Goal: Task Accomplishment & Management: Use online tool/utility

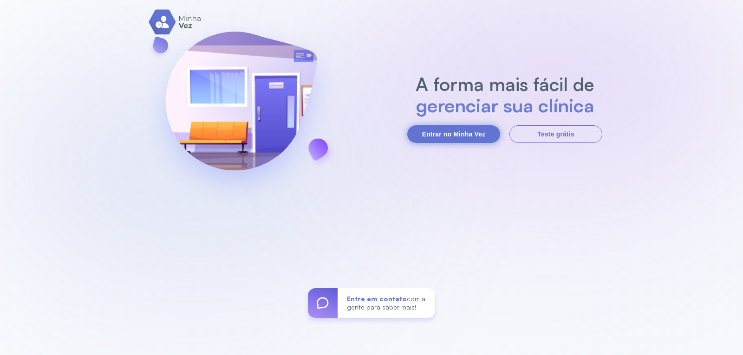
click at [459, 135] on button "Entrar no Minha Vez" at bounding box center [453, 134] width 93 height 18
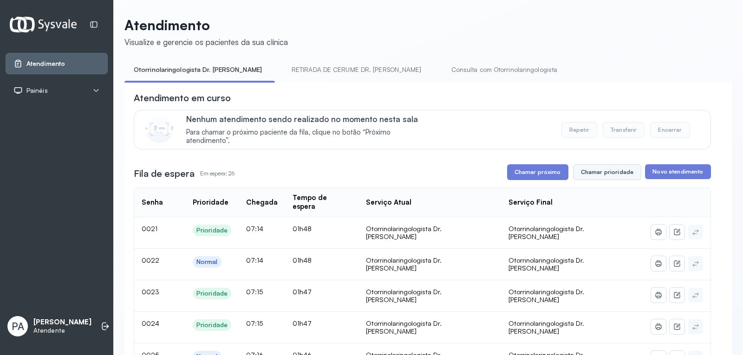
click at [597, 176] on button "Chamar prioridade" at bounding box center [607, 172] width 69 height 16
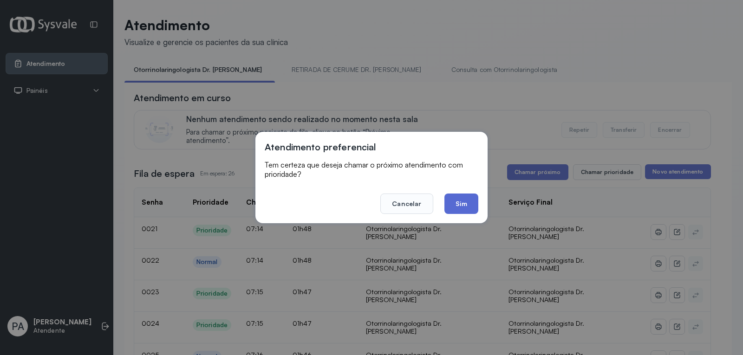
click at [454, 209] on button "Sim" at bounding box center [461, 204] width 34 height 20
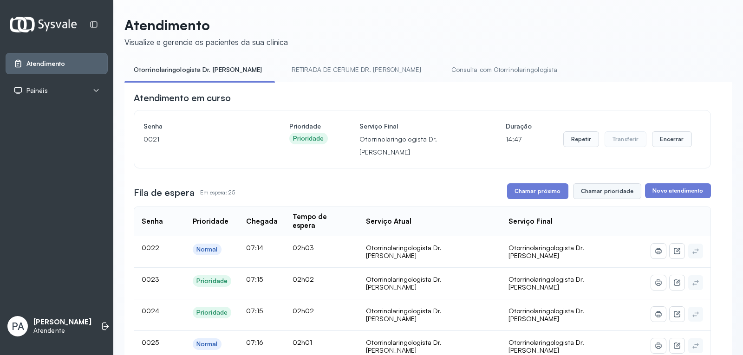
click at [601, 183] on button "Chamar prioridade" at bounding box center [607, 191] width 69 height 16
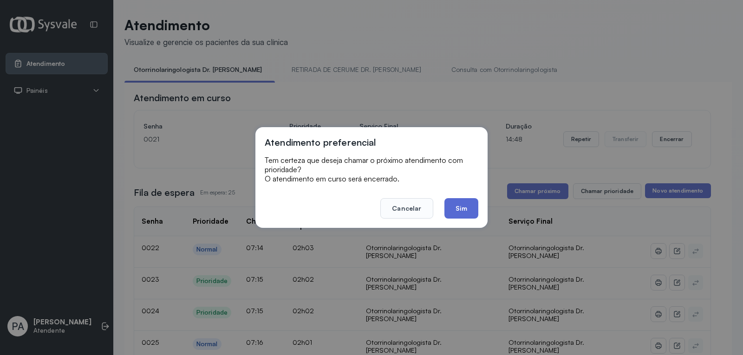
click at [458, 203] on button "Sim" at bounding box center [461, 208] width 34 height 20
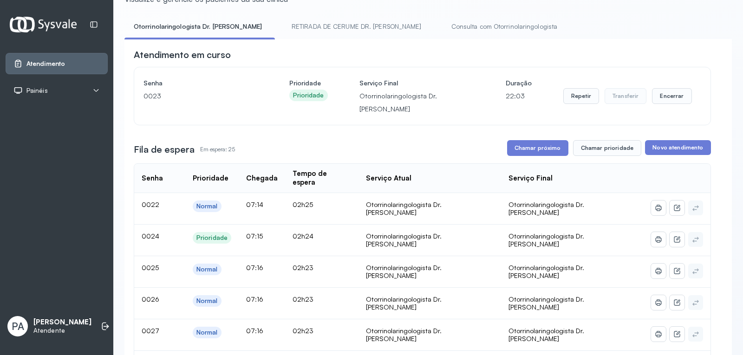
scroll to position [56, 0]
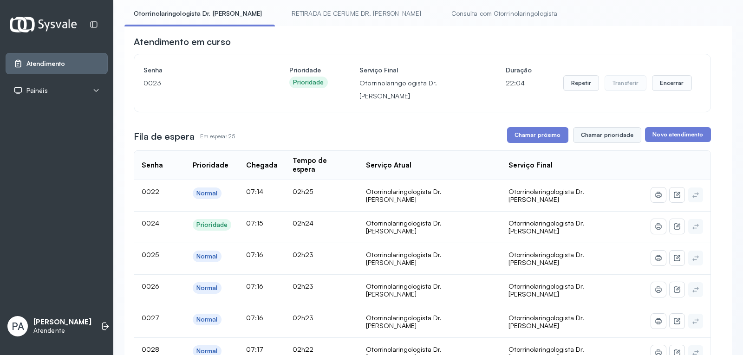
click at [621, 127] on button "Chamar prioridade" at bounding box center [607, 135] width 69 height 16
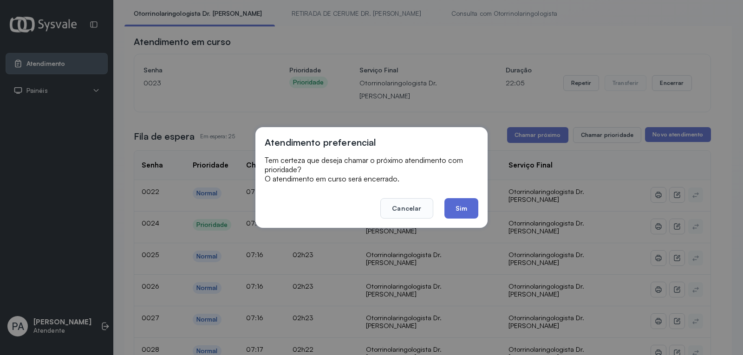
click at [461, 208] on button "Sim" at bounding box center [461, 208] width 34 height 20
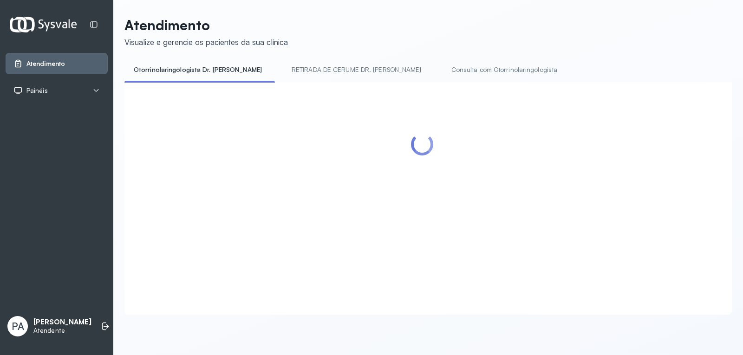
scroll to position [0, 0]
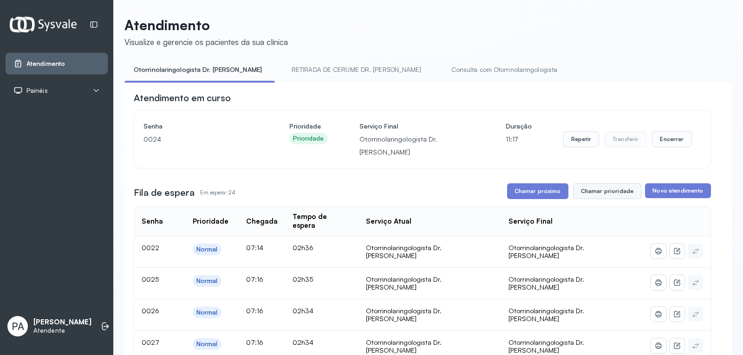
click at [605, 183] on button "Chamar prioridade" at bounding box center [607, 191] width 69 height 16
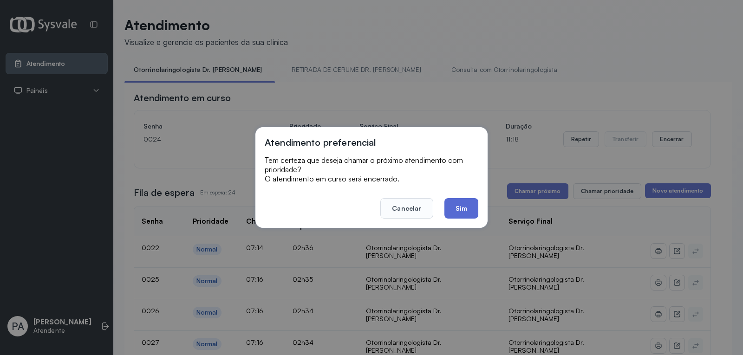
click at [465, 209] on button "Sim" at bounding box center [461, 208] width 34 height 20
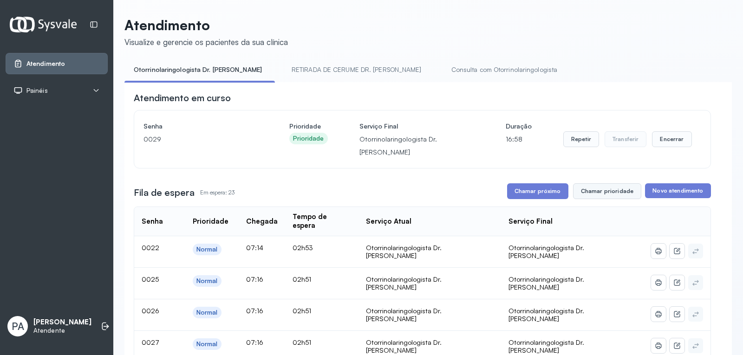
click at [607, 183] on button "Chamar prioridade" at bounding box center [607, 191] width 69 height 16
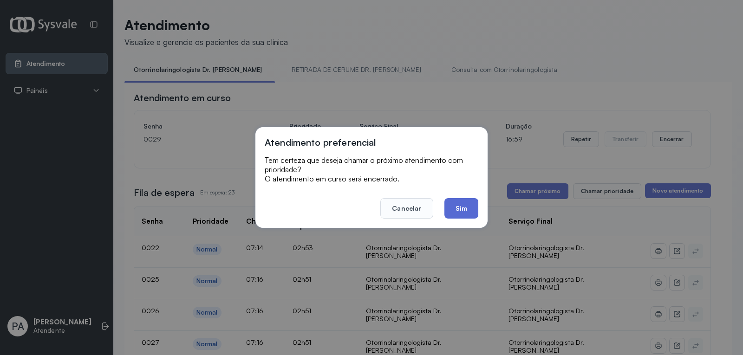
click at [463, 209] on button "Sim" at bounding box center [461, 208] width 34 height 20
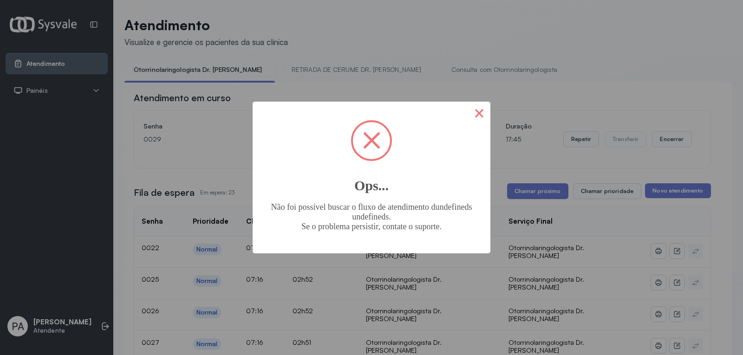
click at [486, 114] on button "×" at bounding box center [479, 113] width 22 height 22
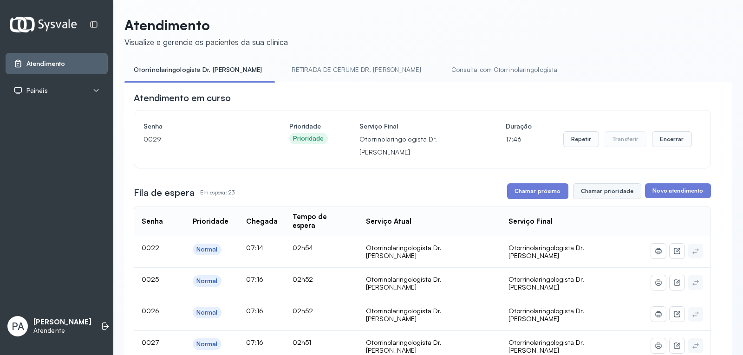
click at [609, 183] on button "Chamar prioridade" at bounding box center [607, 191] width 69 height 16
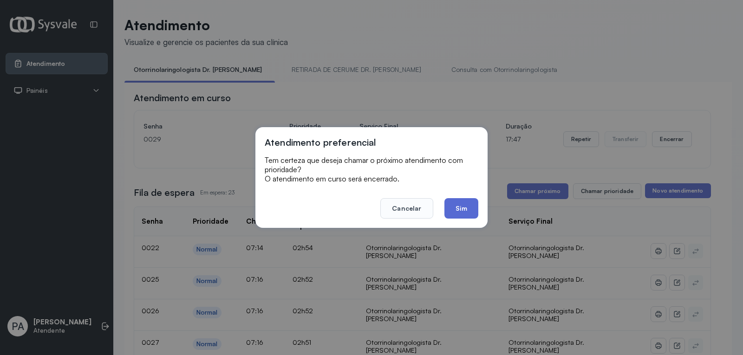
click at [469, 208] on button "Sim" at bounding box center [461, 208] width 34 height 20
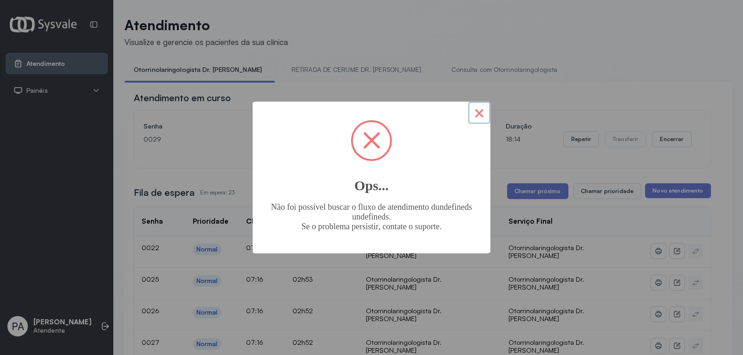
click at [479, 113] on button "×" at bounding box center [479, 113] width 22 height 22
click at [478, 116] on button "×" at bounding box center [479, 113] width 22 height 22
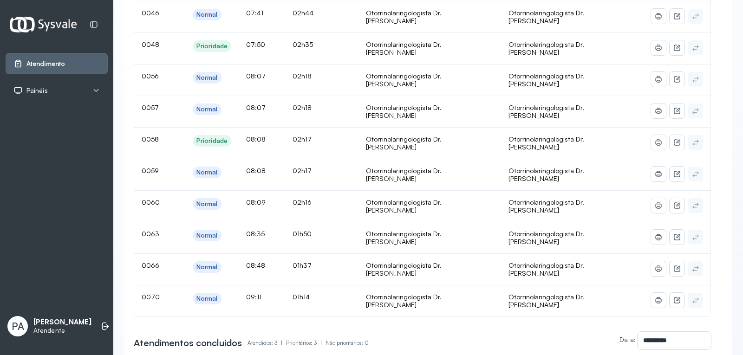
scroll to position [658, 0]
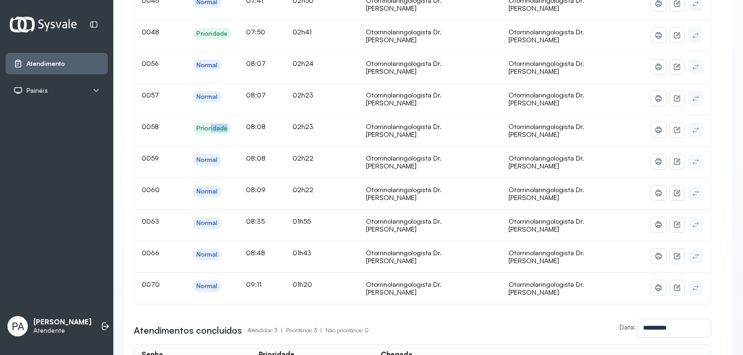
drag, startPoint x: 216, startPoint y: 81, endPoint x: 244, endPoint y: 83, distance: 27.9
click at [231, 123] on span "Prioridade" at bounding box center [212, 129] width 39 height 12
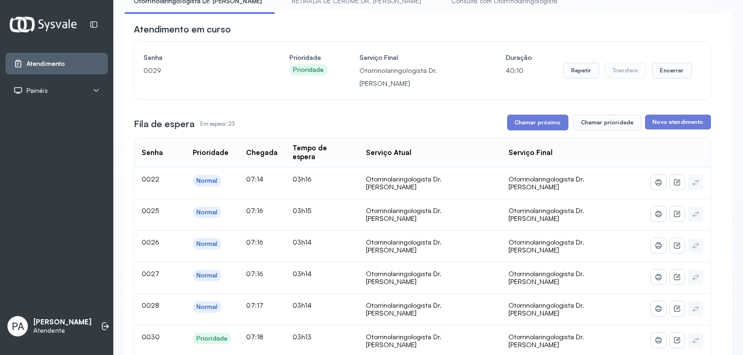
scroll to position [65, 0]
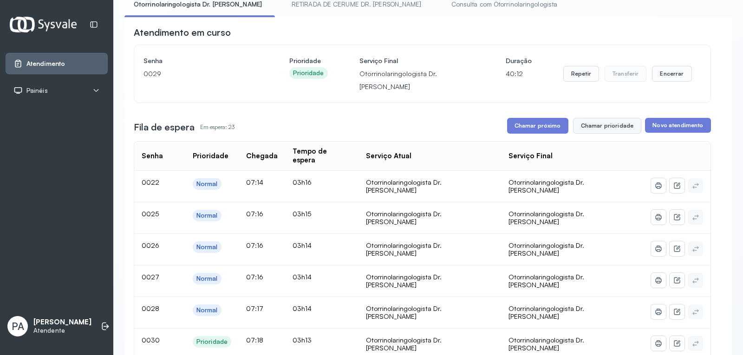
click at [608, 118] on button "Chamar prioridade" at bounding box center [607, 126] width 69 height 16
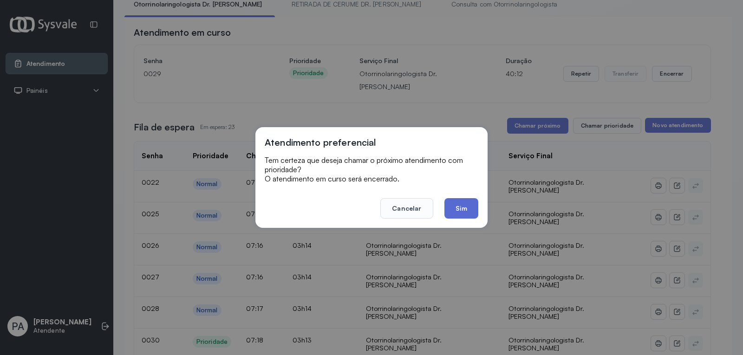
click at [459, 213] on button "Sim" at bounding box center [461, 208] width 34 height 20
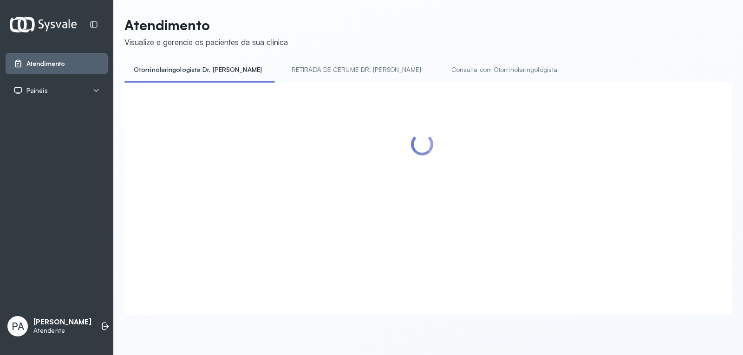
scroll to position [0, 0]
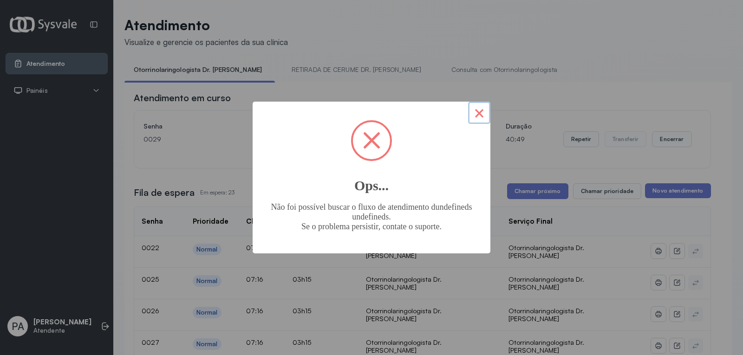
click at [476, 117] on button "×" at bounding box center [479, 113] width 22 height 22
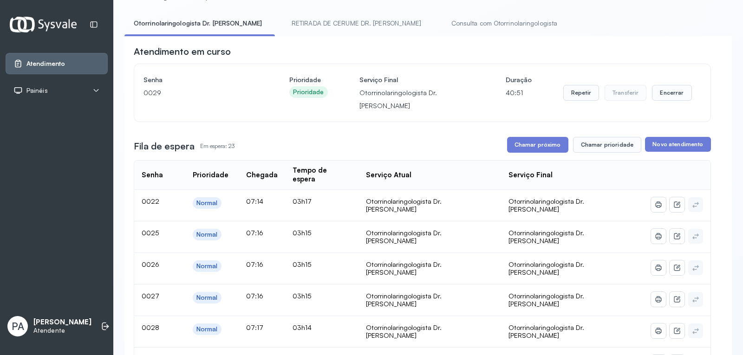
scroll to position [48, 0]
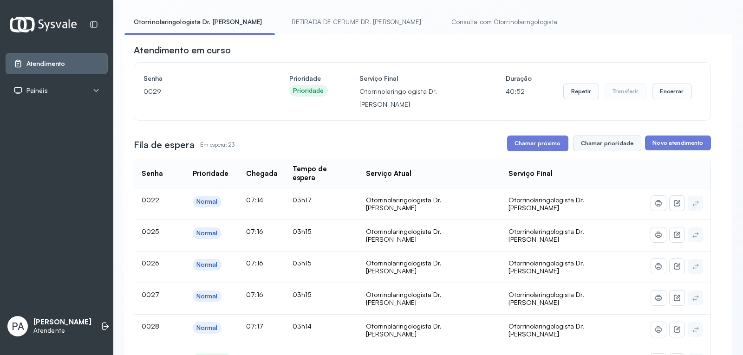
click at [605, 136] on button "Chamar prioridade" at bounding box center [607, 144] width 69 height 16
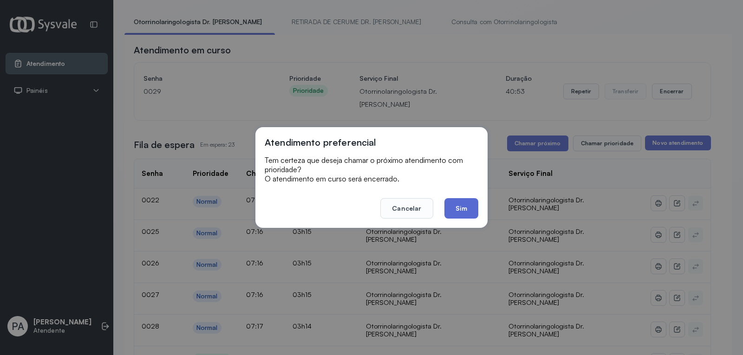
drag, startPoint x: 441, startPoint y: 213, endPoint x: 452, endPoint y: 212, distance: 11.6
click at [452, 212] on footer "Cancelar Sim" at bounding box center [372, 201] width 214 height 33
click at [461, 210] on button "Sim" at bounding box center [461, 208] width 34 height 20
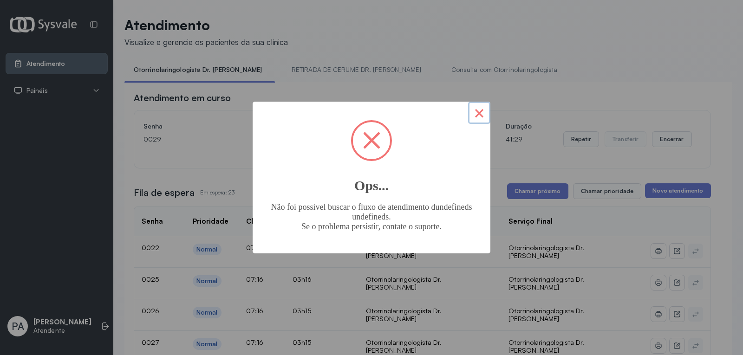
click at [480, 114] on button "×" at bounding box center [479, 113] width 22 height 22
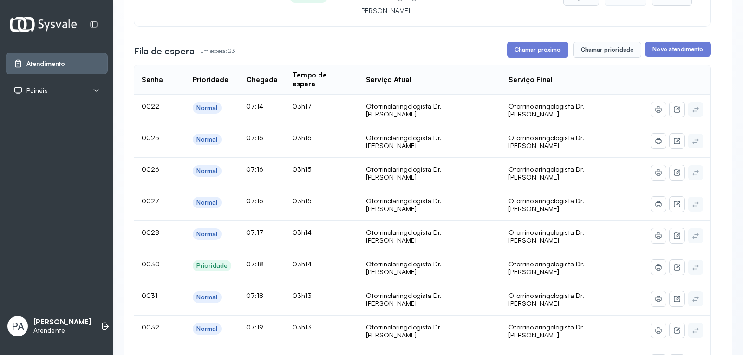
scroll to position [139, 0]
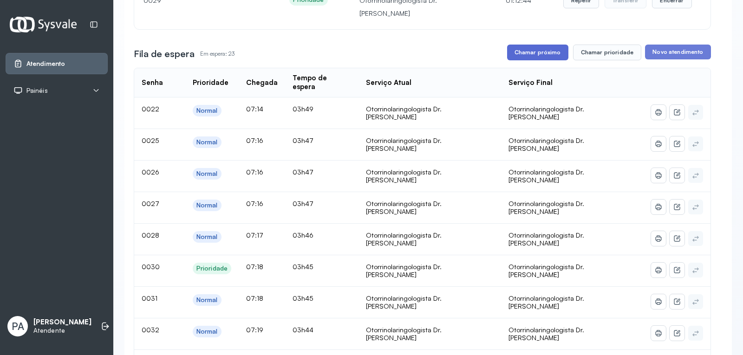
click at [537, 45] on button "Chamar próximo" at bounding box center [537, 53] width 61 height 16
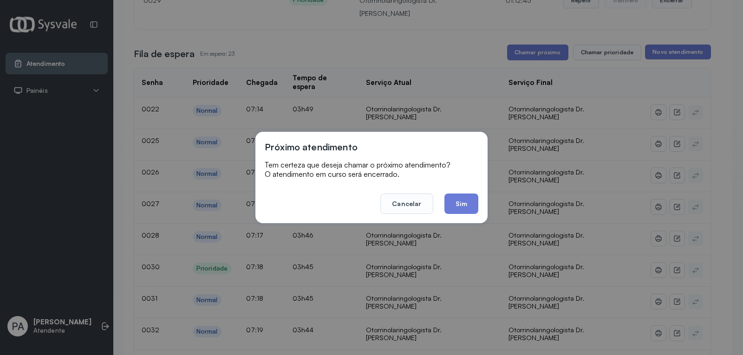
click at [468, 201] on button "Sim" at bounding box center [461, 204] width 34 height 20
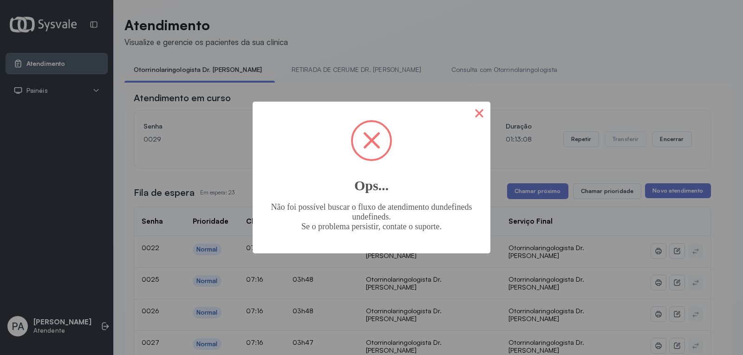
click at [476, 111] on button "×" at bounding box center [479, 113] width 22 height 22
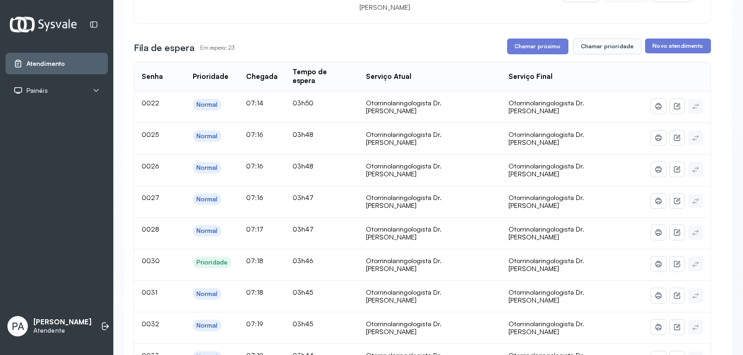
scroll to position [159, 0]
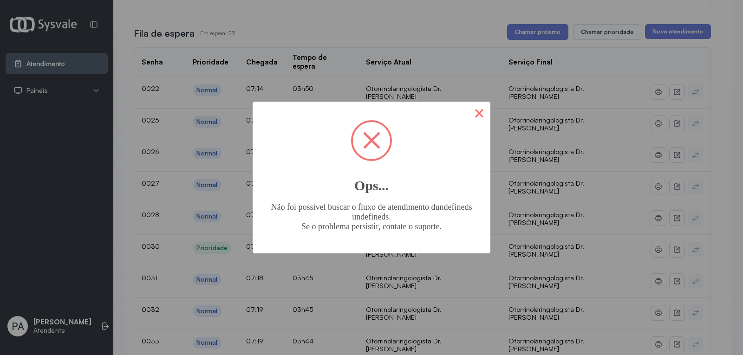
click at [488, 117] on button "×" at bounding box center [479, 113] width 22 height 22
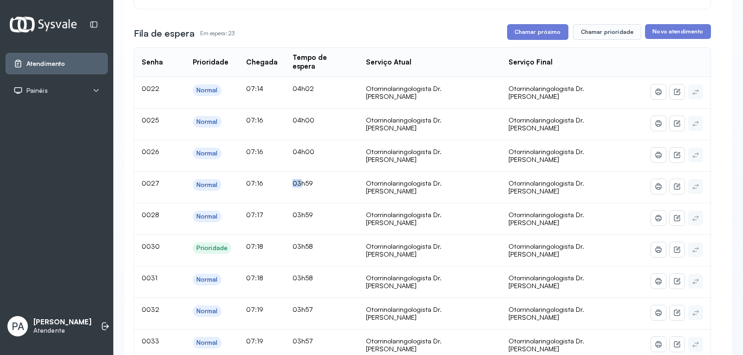
drag, startPoint x: 278, startPoint y: 154, endPoint x: 328, endPoint y: 164, distance: 50.8
click at [320, 172] on tr "0027 Normal 07:16 03h59 Otorrinolaringologista Dr. Pedro Otorrinolaringologista…" at bounding box center [422, 188] width 576 height 32
drag, startPoint x: 264, startPoint y: 188, endPoint x: 272, endPoint y: 189, distance: 8.4
click at [263, 211] on span "07:17" at bounding box center [254, 215] width 17 height 8
drag, startPoint x: 320, startPoint y: 187, endPoint x: 357, endPoint y: 186, distance: 36.7
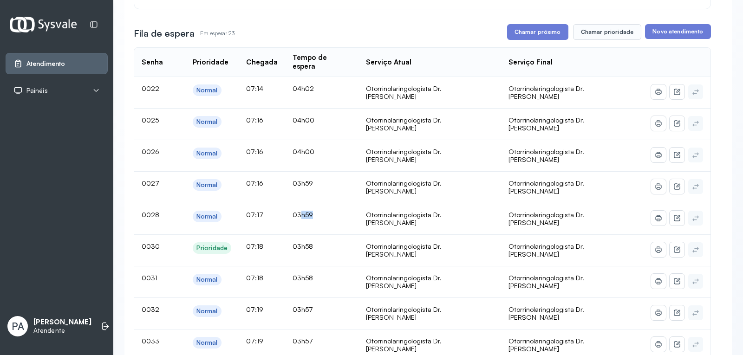
click at [357, 203] on td "03h59" at bounding box center [321, 219] width 73 height 32
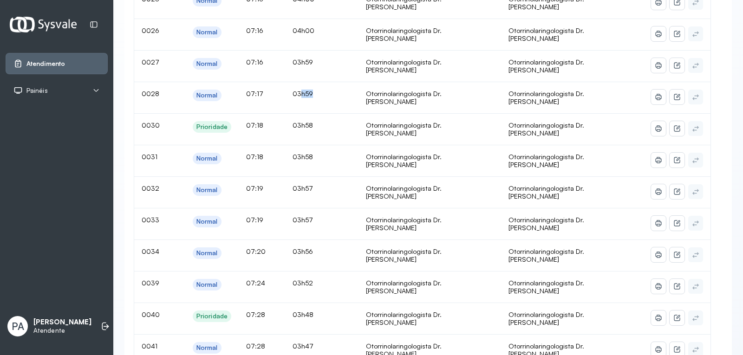
scroll to position [288, 0]
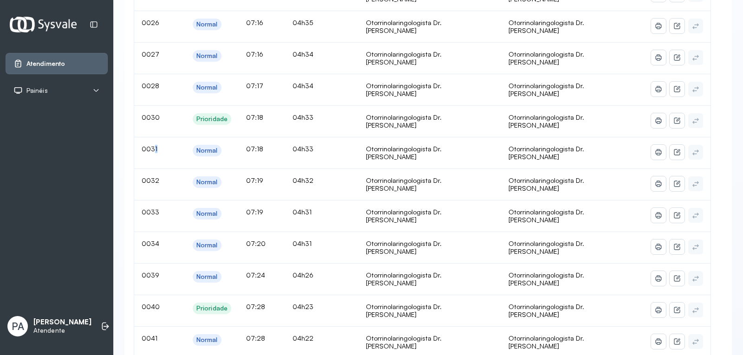
click at [157, 137] on td "0031" at bounding box center [152, 153] width 36 height 32
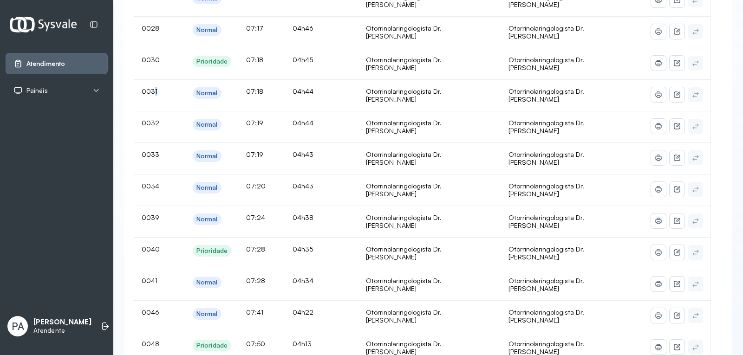
scroll to position [343, 0]
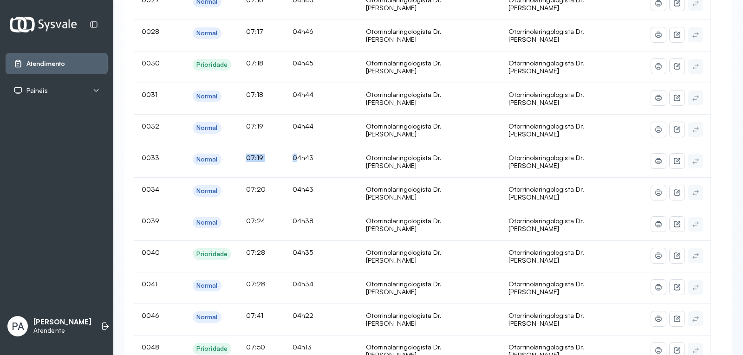
drag, startPoint x: 263, startPoint y: 124, endPoint x: 314, endPoint y: 125, distance: 50.6
click at [314, 146] on tr "0033 Normal 07:19 04h43 Otorrinolaringologista Dr. Pedro Otorrinolaringologista…" at bounding box center [422, 162] width 576 height 32
drag, startPoint x: 258, startPoint y: 192, endPoint x: 291, endPoint y: 186, distance: 33.5
click at [285, 209] on td "07:24" at bounding box center [262, 225] width 46 height 32
drag, startPoint x: 262, startPoint y: 248, endPoint x: 312, endPoint y: 249, distance: 50.6
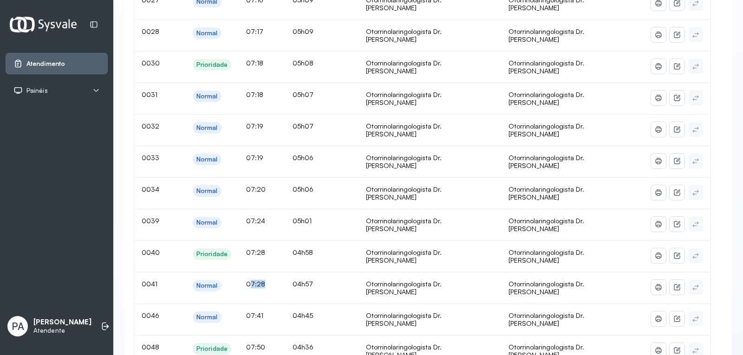
click at [285, 273] on td "07:28" at bounding box center [262, 289] width 46 height 32
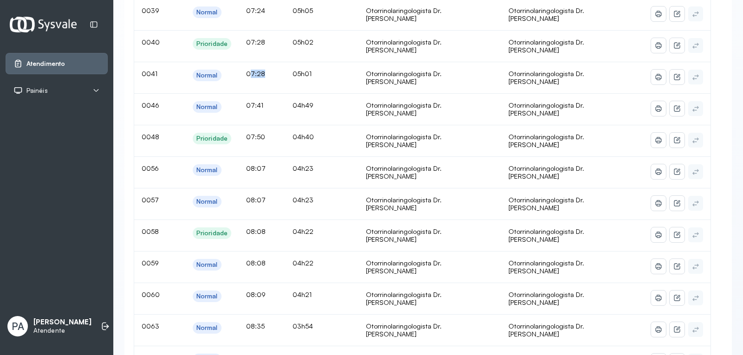
scroll to position [547, 0]
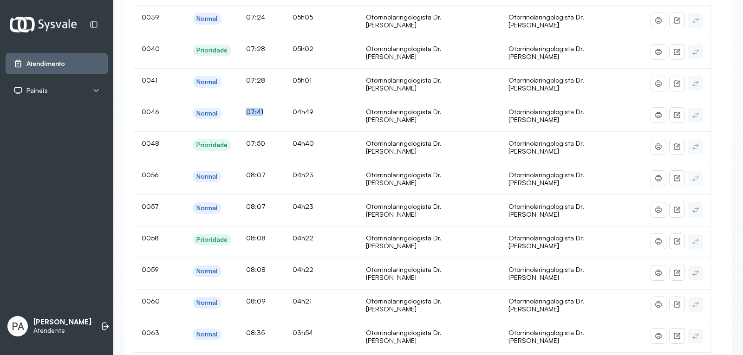
drag, startPoint x: 259, startPoint y: 69, endPoint x: 305, endPoint y: 71, distance: 46.0
click at [305, 100] on tr "0046 Normal 07:41 04h49 Otorrinolaringologista Dr. Pedro Otorrinolaringologista…" at bounding box center [422, 116] width 576 height 32
drag, startPoint x: 144, startPoint y: 72, endPoint x: 156, endPoint y: 65, distance: 13.3
click at [163, 100] on td "0046" at bounding box center [152, 116] width 36 height 32
drag, startPoint x: 263, startPoint y: 134, endPoint x: 289, endPoint y: 134, distance: 26.5
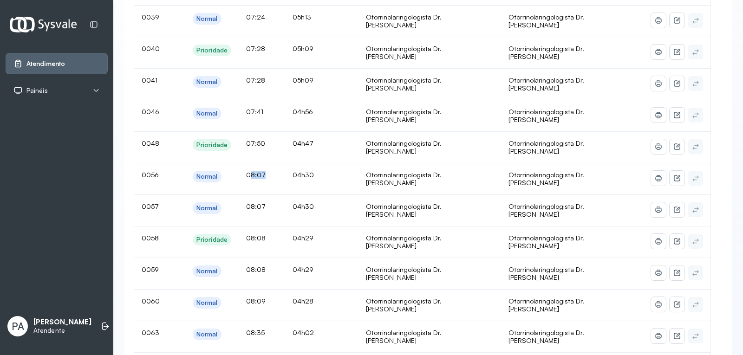
click at [285, 163] on td "08:07" at bounding box center [262, 179] width 46 height 32
drag, startPoint x: 267, startPoint y: 169, endPoint x: 285, endPoint y: 166, distance: 18.9
click at [285, 195] on td "08:07" at bounding box center [262, 211] width 46 height 32
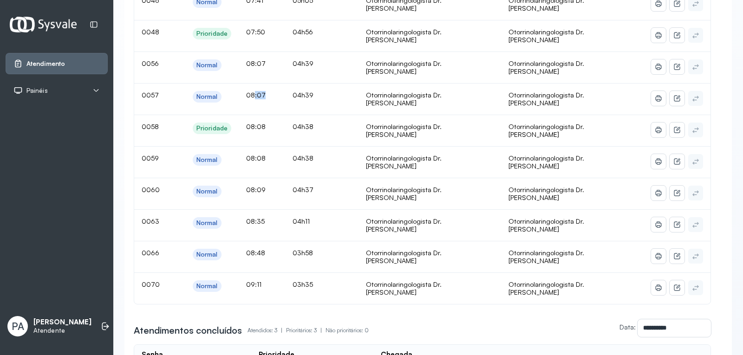
scroll to position [661, 0]
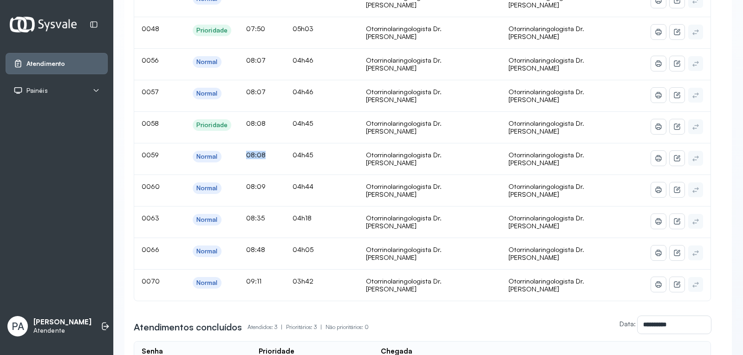
drag, startPoint x: 261, startPoint y: 110, endPoint x: 277, endPoint y: 109, distance: 15.8
click at [266, 151] on span "08:08" at bounding box center [256, 155] width 20 height 8
